Goal: Contribute content

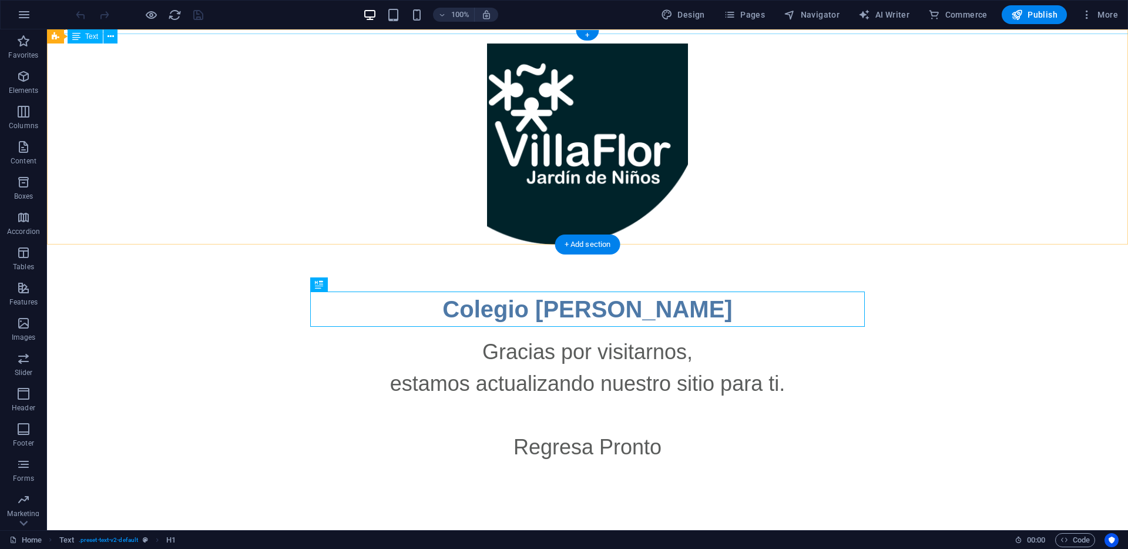
click at [458, 33] on div "New text element" at bounding box center [588, 27] width 1100 height 14
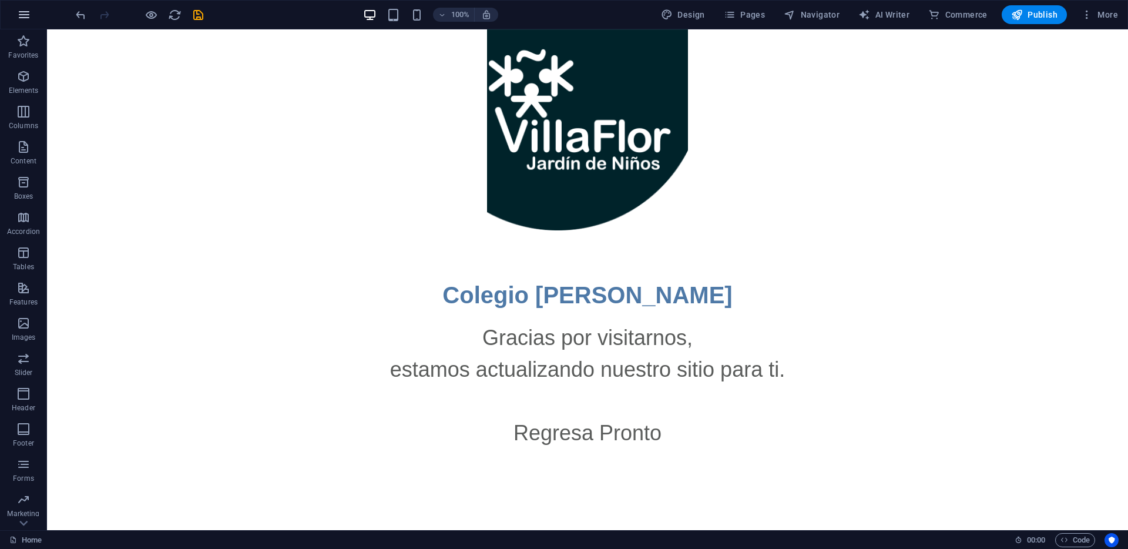
click at [26, 16] on icon "button" at bounding box center [24, 15] width 14 height 14
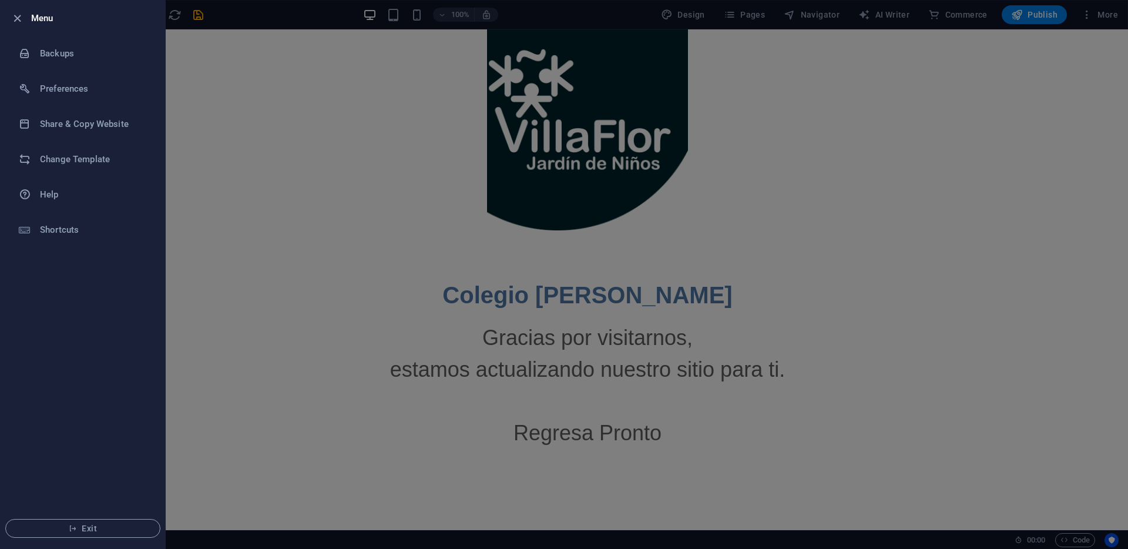
click at [237, 104] on div at bounding box center [564, 274] width 1128 height 549
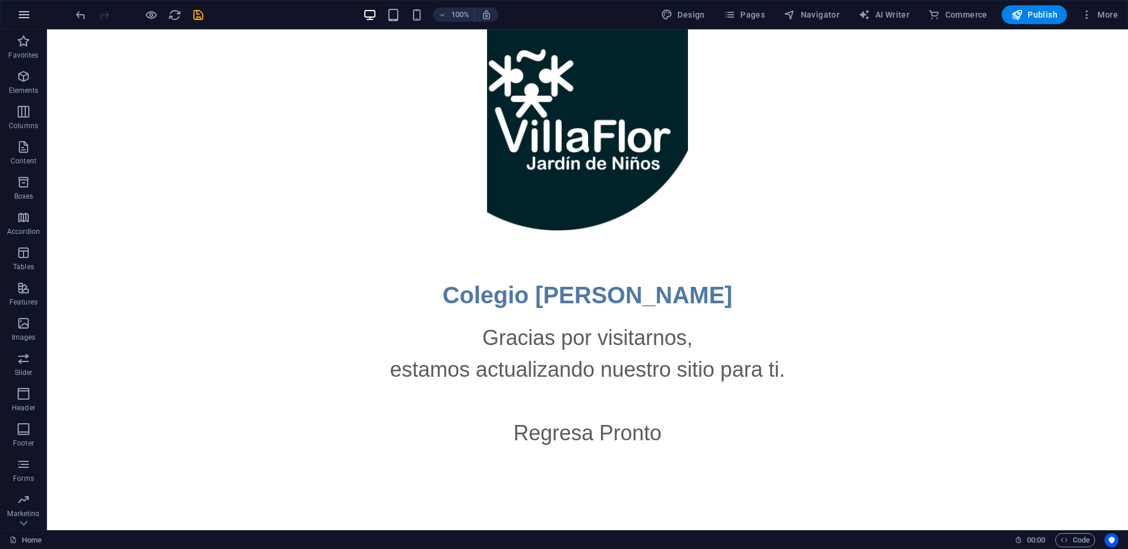
click at [28, 16] on icon "button" at bounding box center [24, 15] width 14 height 14
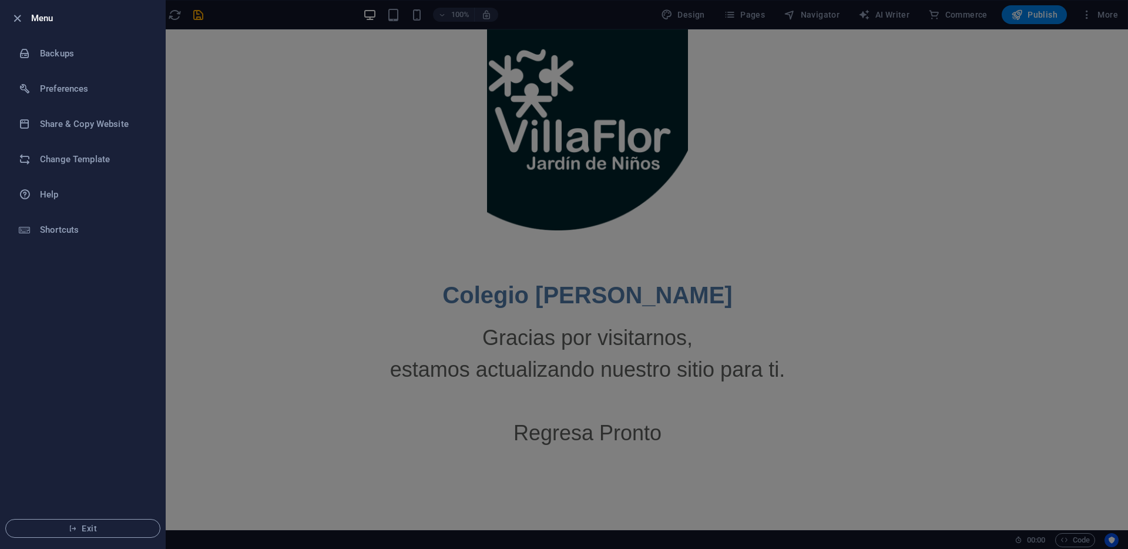
click at [239, 160] on div at bounding box center [564, 274] width 1128 height 549
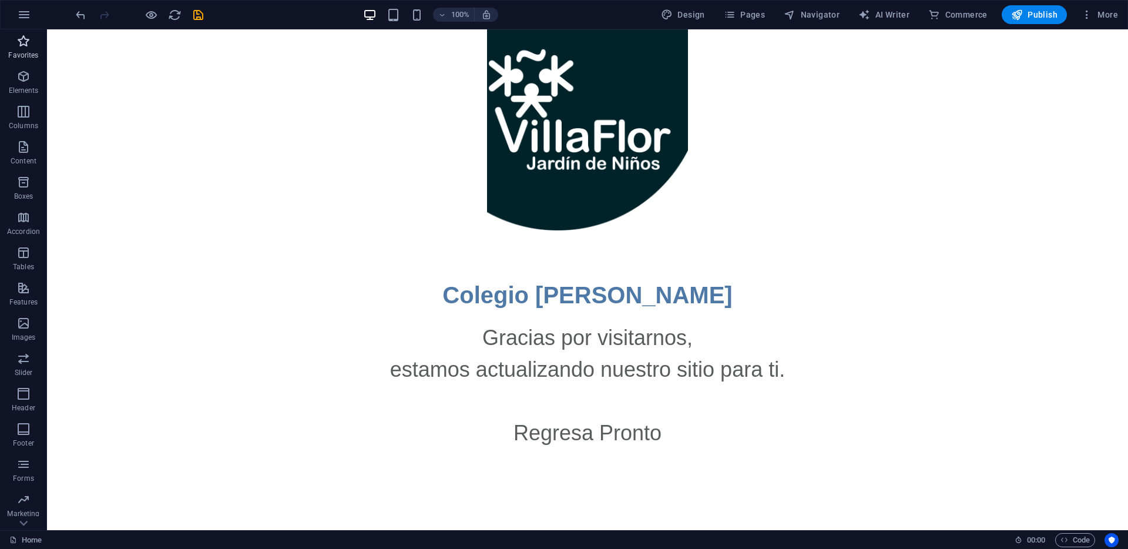
click at [21, 41] on icon "button" at bounding box center [23, 41] width 14 height 14
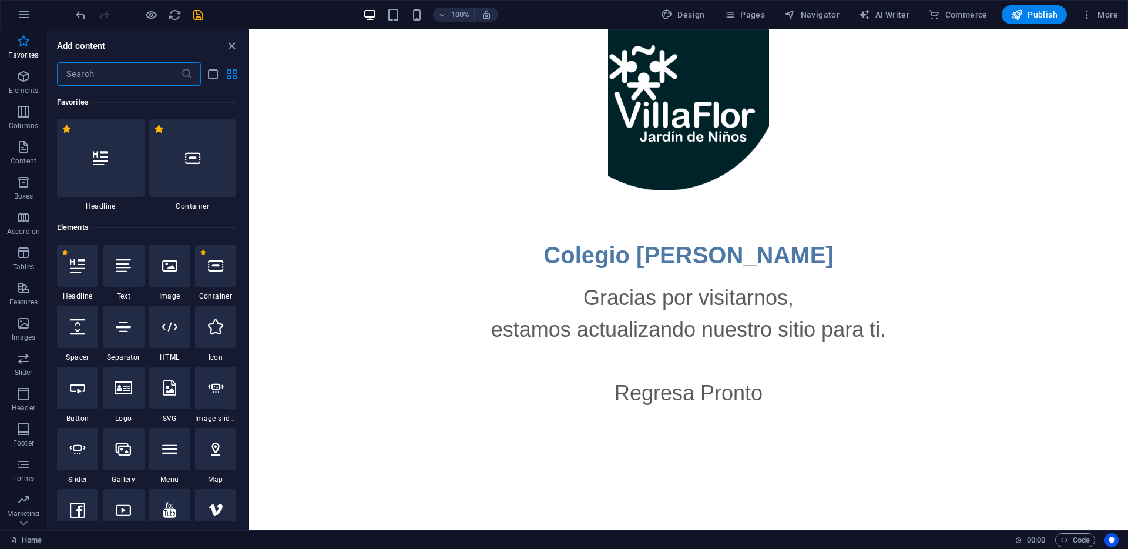
click at [119, 75] on input "text" at bounding box center [119, 74] width 124 height 24
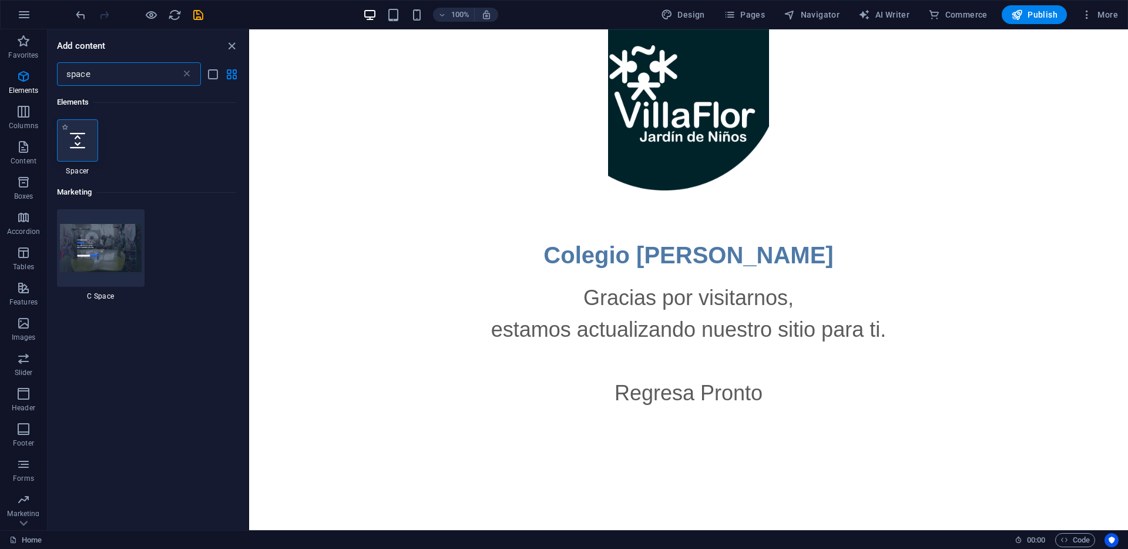
type input "space"
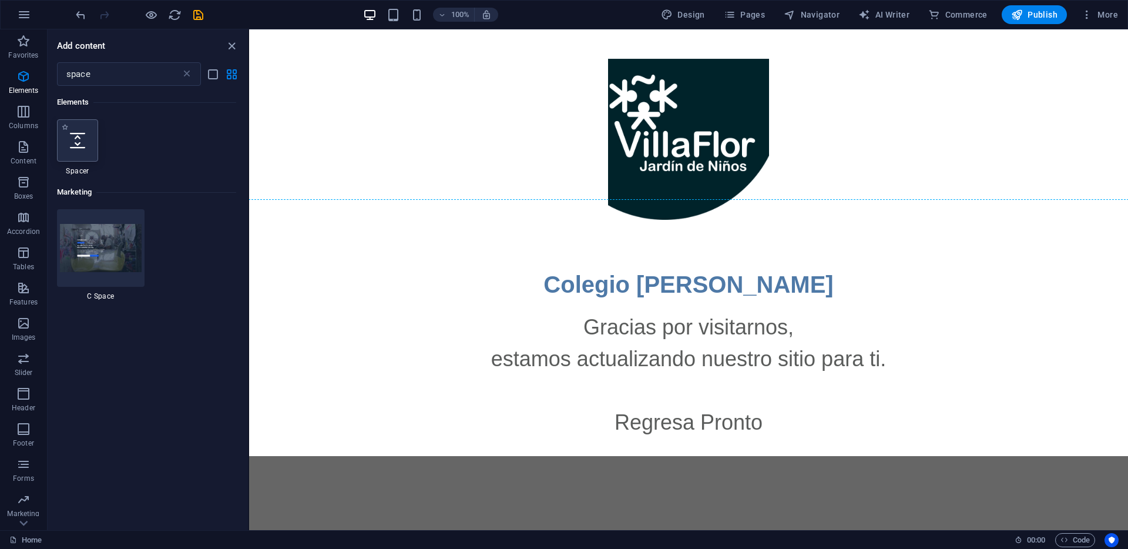
select select "px"
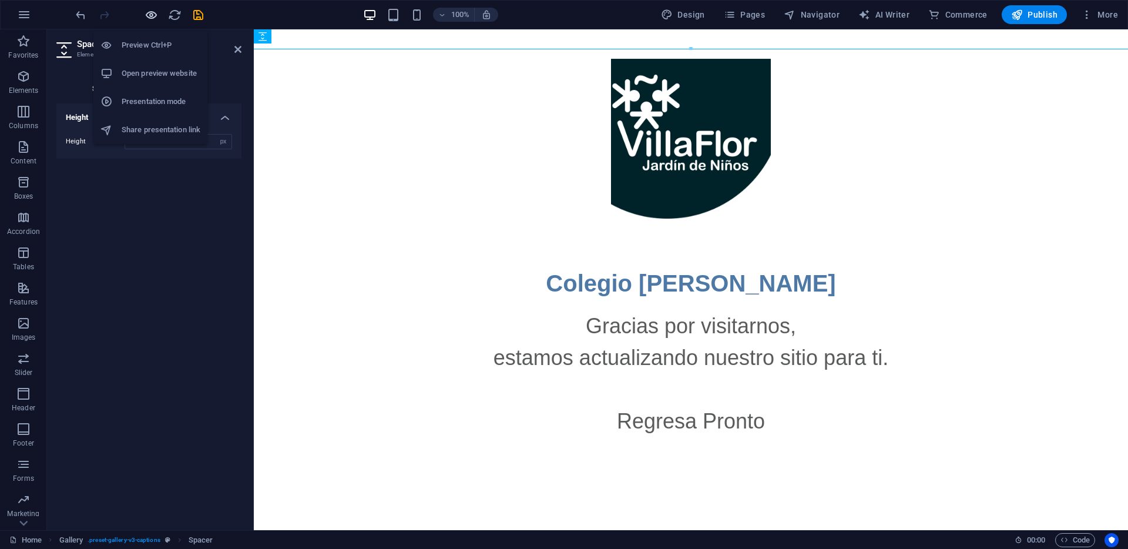
click at [153, 15] on icon "button" at bounding box center [152, 15] width 14 height 14
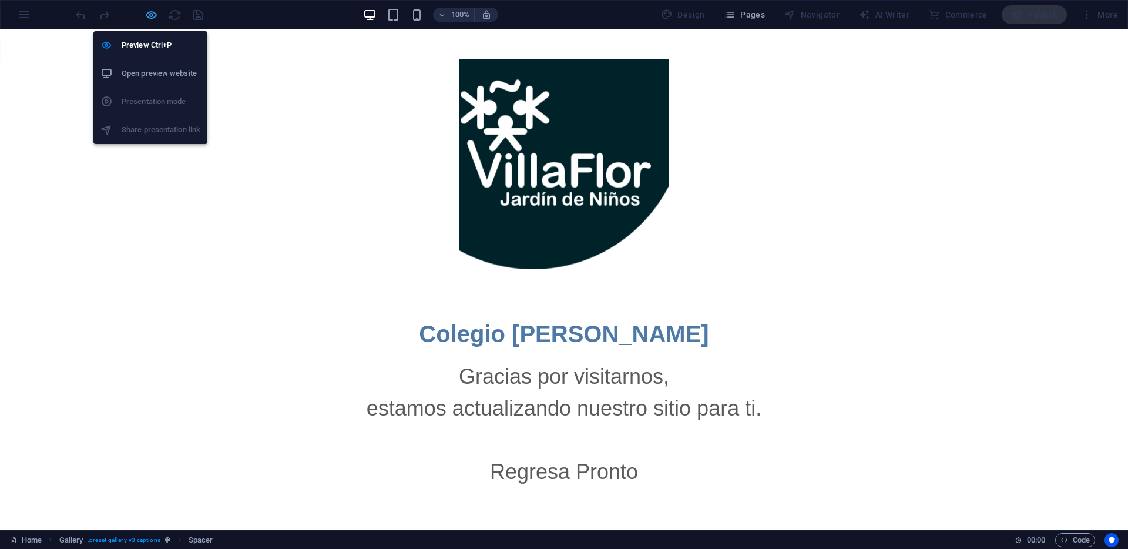
click at [149, 16] on icon "button" at bounding box center [152, 15] width 14 height 14
select select "px"
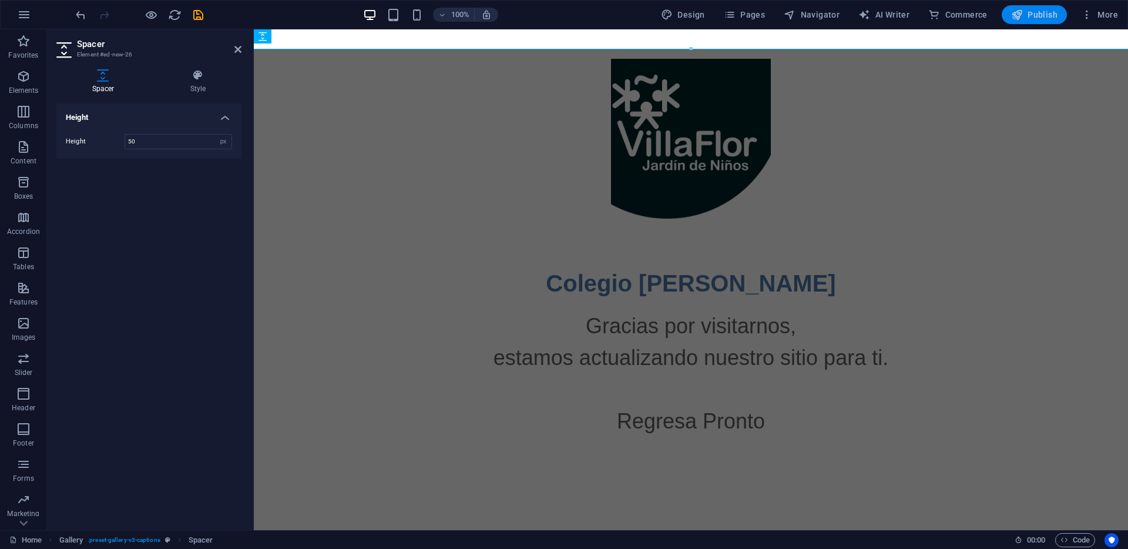
click at [1034, 18] on span "Publish" at bounding box center [1034, 15] width 46 height 12
select select "px"
